Goal: Transaction & Acquisition: Purchase product/service

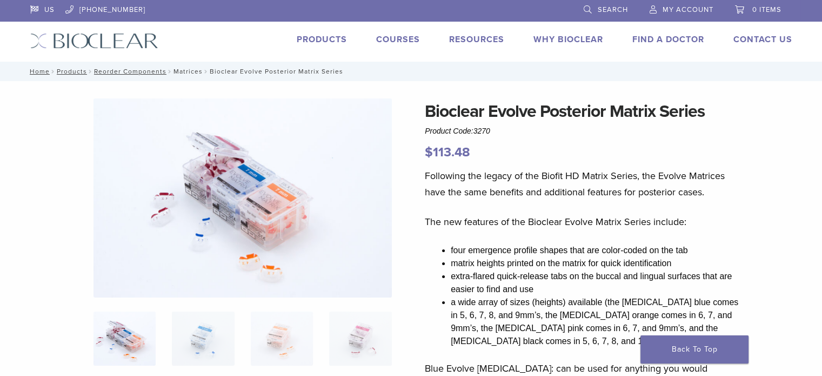
click at [182, 71] on link "Matrices" at bounding box center [187, 72] width 29 height 8
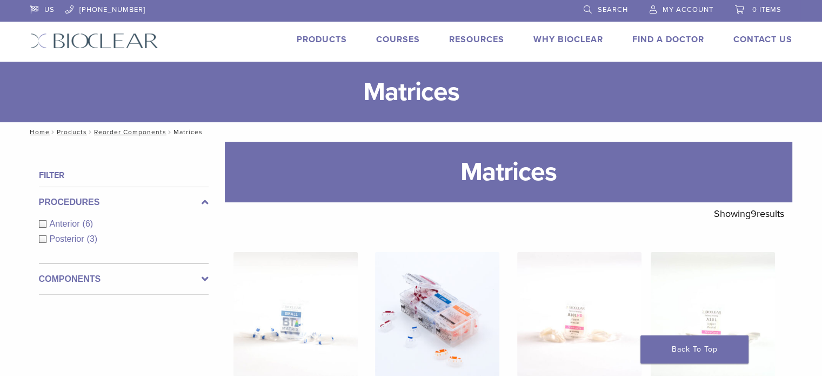
click at [41, 239] on div "Posterior (3)" at bounding box center [124, 238] width 170 height 13
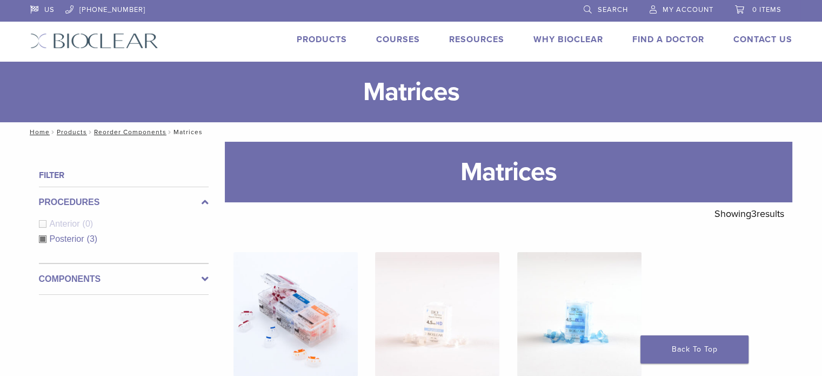
scroll to position [179, 0]
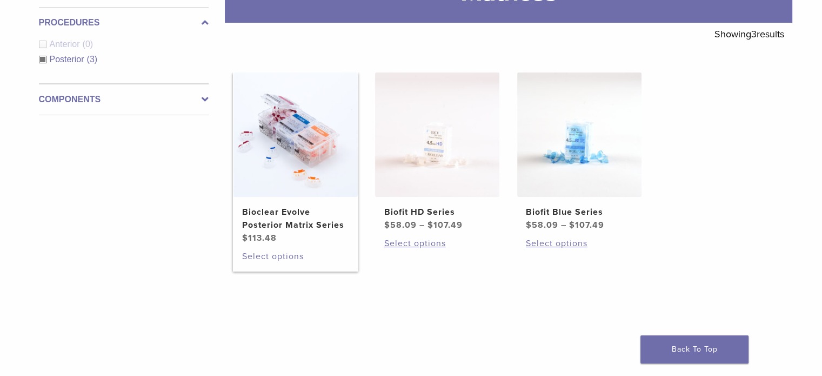
click at [255, 255] on link "Select options" at bounding box center [295, 256] width 107 height 13
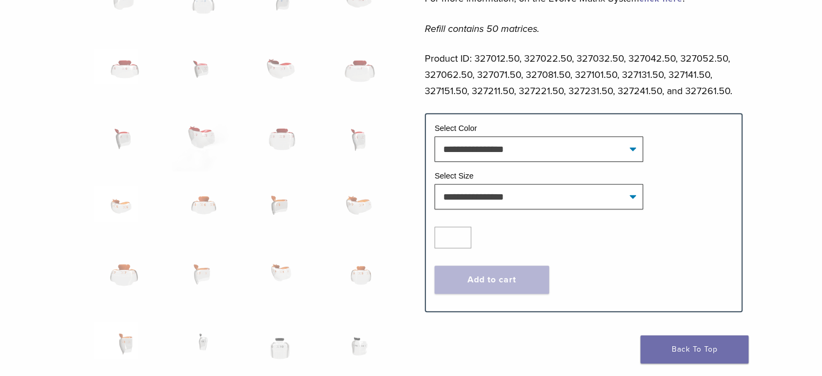
scroll to position [602, 0]
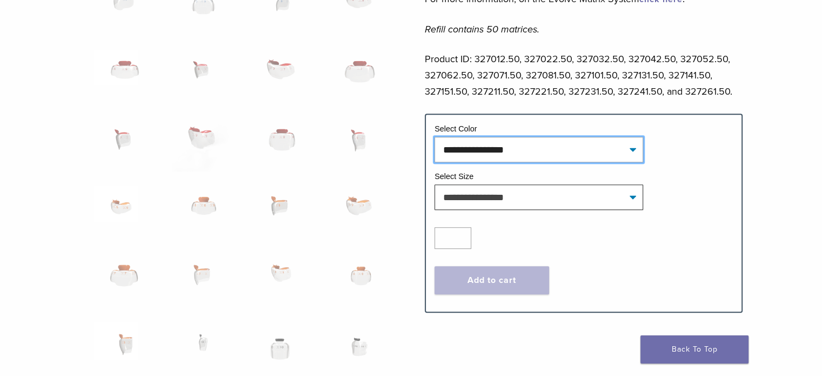
click at [554, 158] on select "**********" at bounding box center [539, 149] width 209 height 25
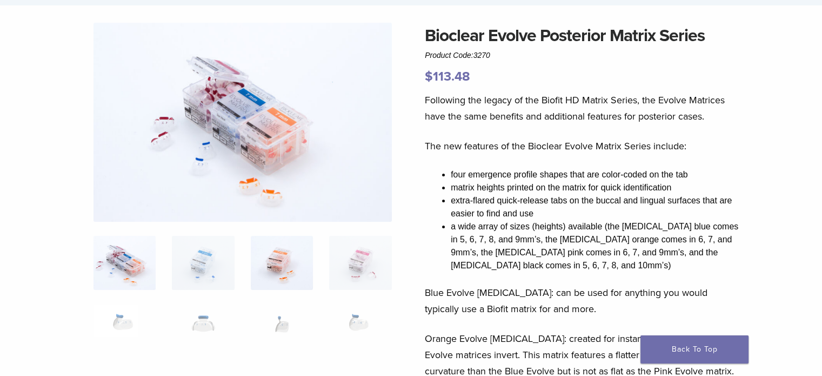
scroll to position [0, 0]
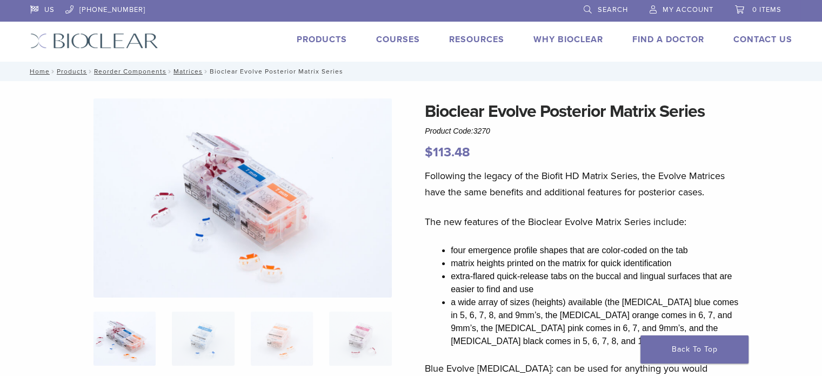
click at [297, 36] on link "Products" at bounding box center [322, 39] width 50 height 11
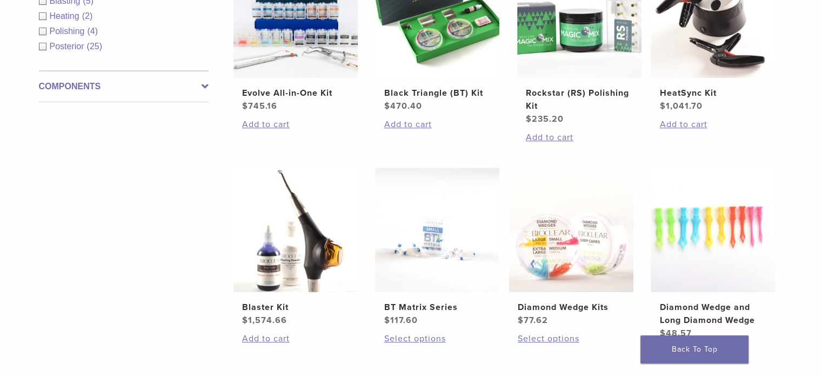
scroll to position [488, 0]
click at [272, 266] on img at bounding box center [295, 230] width 124 height 124
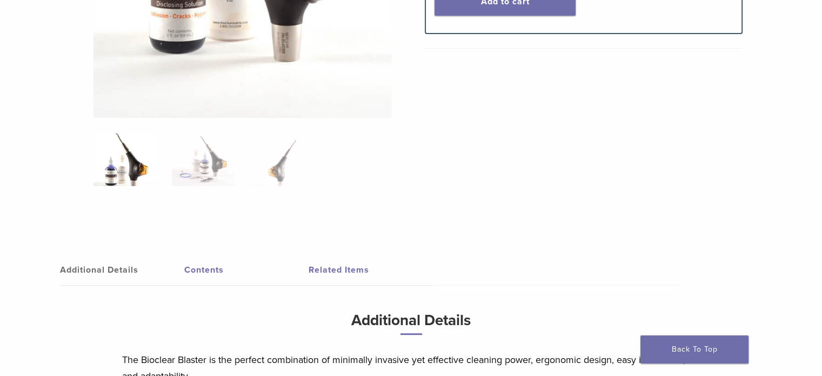
scroll to position [402, 0]
click at [327, 266] on link "Related Items" at bounding box center [371, 270] width 124 height 30
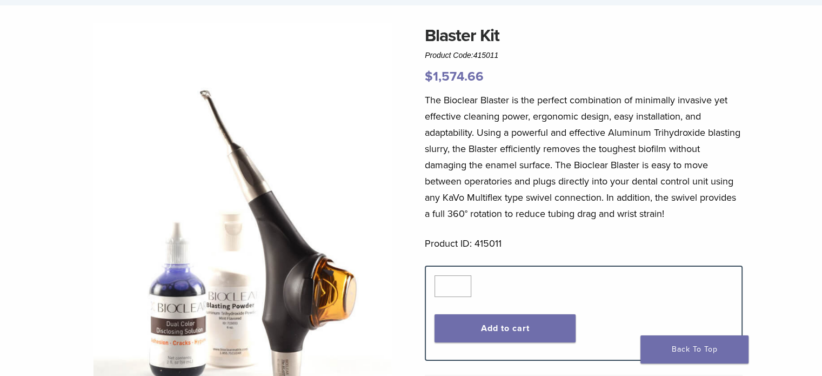
scroll to position [0, 0]
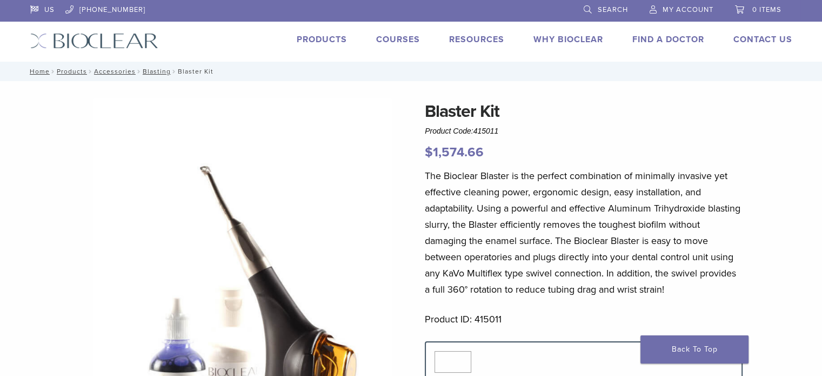
click at [602, 7] on span "Search" at bounding box center [613, 9] width 30 height 9
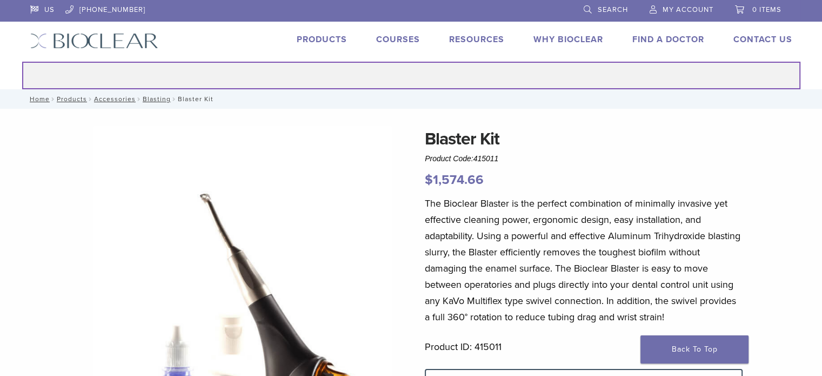
click at [221, 73] on input "Search for:" at bounding box center [411, 76] width 778 height 28
click at [221, 73] on input "*****" at bounding box center [411, 76] width 778 height 28
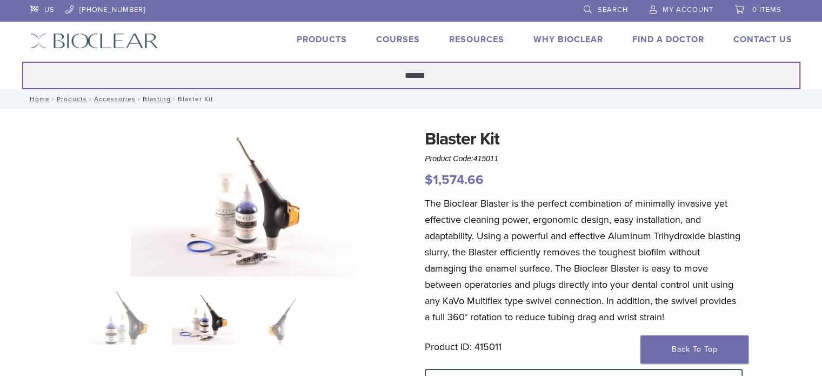
click at [22, 61] on button "Search" at bounding box center [22, 61] width 1 height 1
type input "*****"
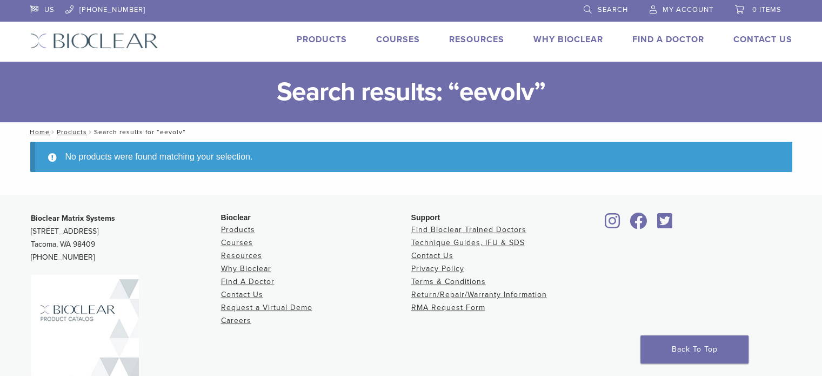
click at [623, 11] on span "Search" at bounding box center [613, 9] width 30 height 9
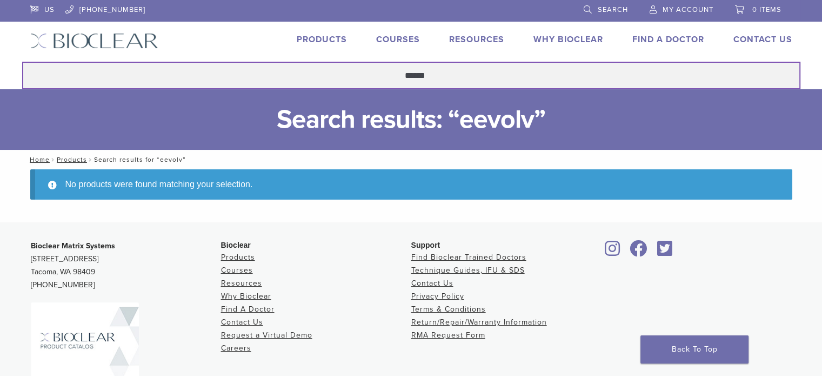
click at [495, 77] on input "******" at bounding box center [411, 76] width 778 height 28
type input "******"
click at [22, 61] on button "Search" at bounding box center [22, 61] width 1 height 1
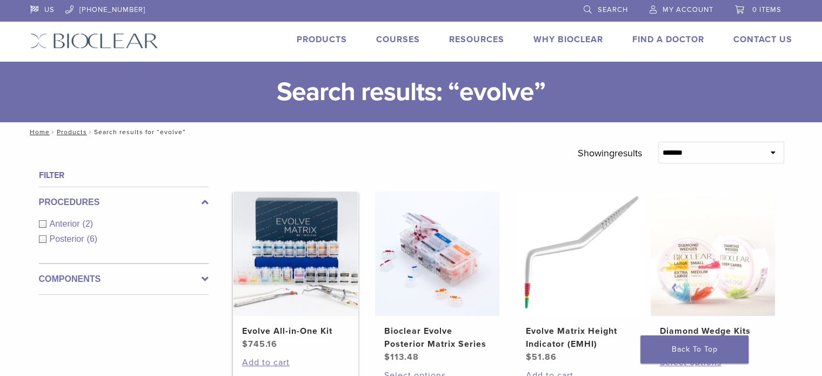
click at [291, 268] on img at bounding box center [295, 253] width 124 height 124
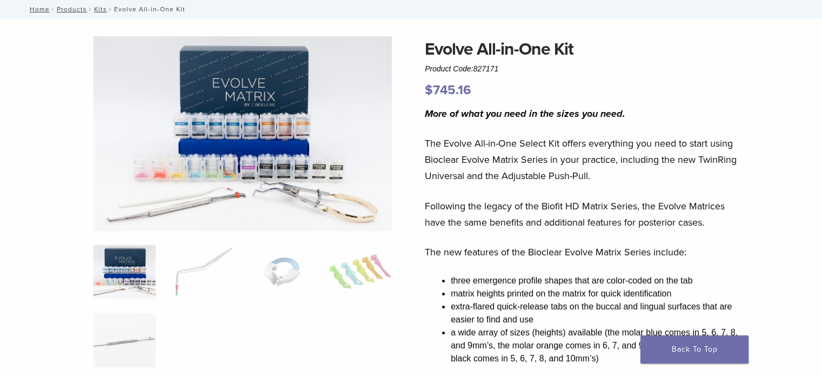
scroll to position [62, 0]
drag, startPoint x: 0, startPoint y: 0, endPoint x: 215, endPoint y: 151, distance: 262.7
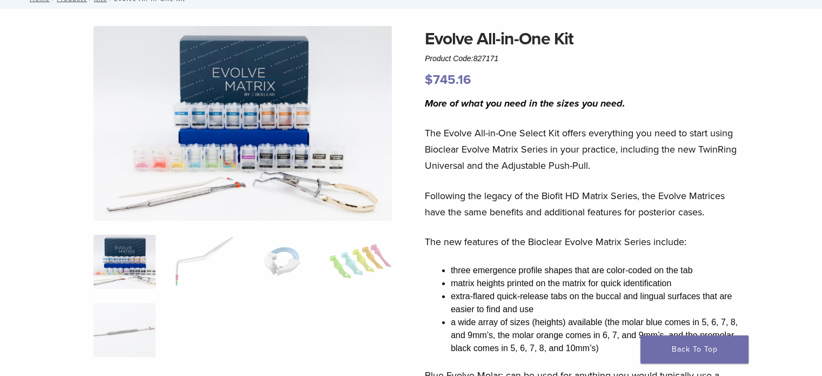
scroll to position [0, 0]
